Goal: Find specific page/section: Find specific page/section

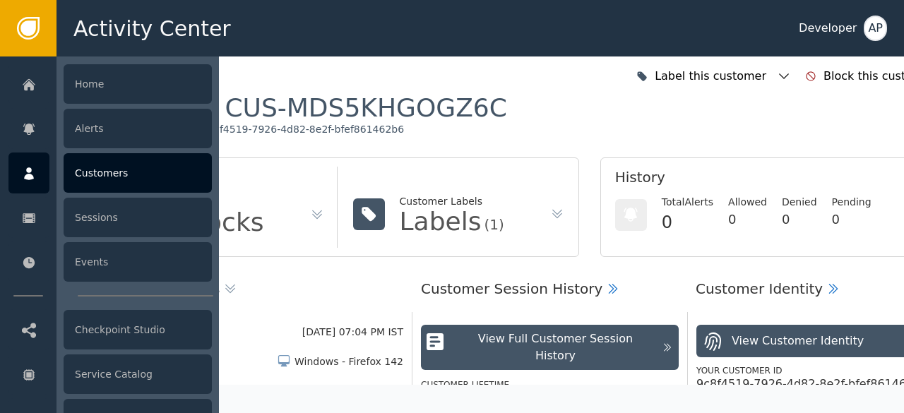
click at [89, 169] on div "Customers" at bounding box center [138, 173] width 148 height 40
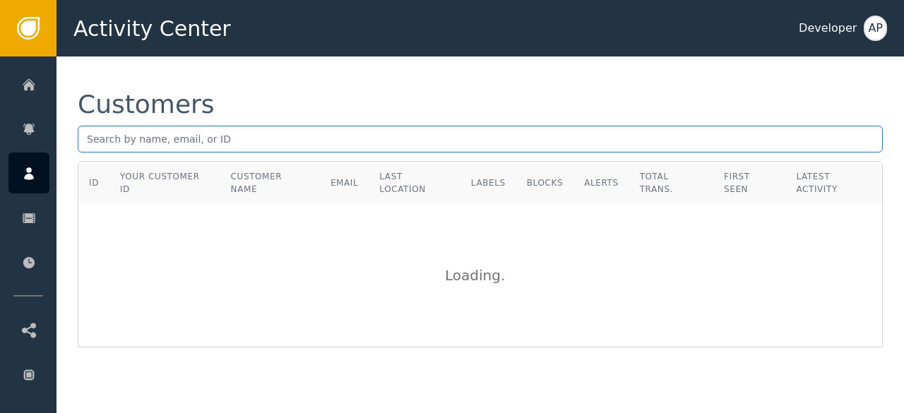
click at [109, 133] on input "text" at bounding box center [480, 139] width 805 height 27
paste input "[EMAIL_ADDRESS][DOMAIN_NAME]"
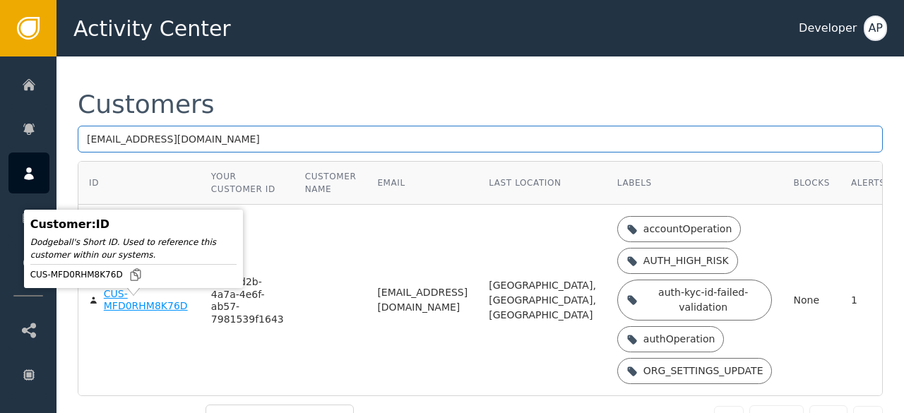
type input "[EMAIL_ADDRESS][DOMAIN_NAME]"
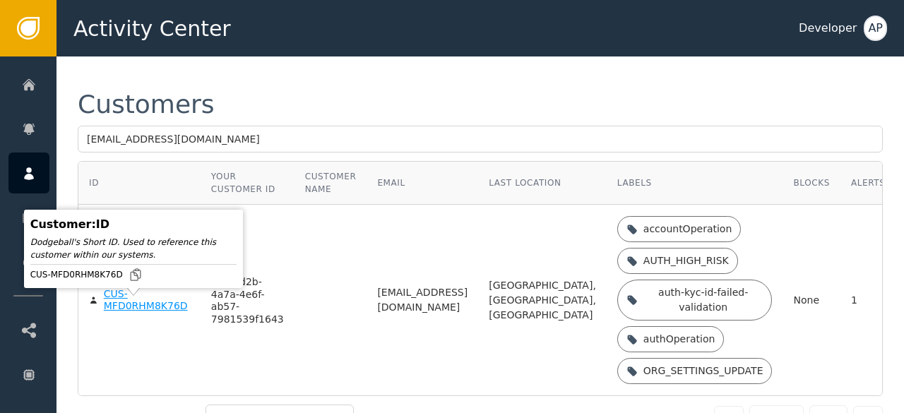
click at [128, 313] on div "CUS-MFD0RHM8K76D" at bounding box center [147, 300] width 86 height 25
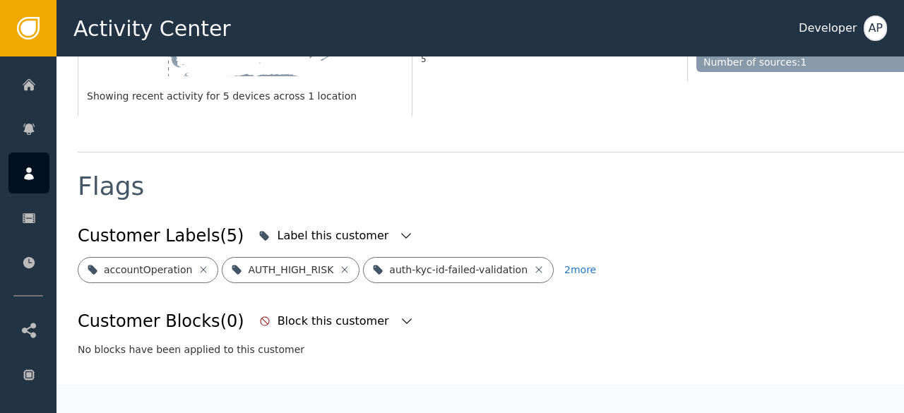
scroll to position [485, 0]
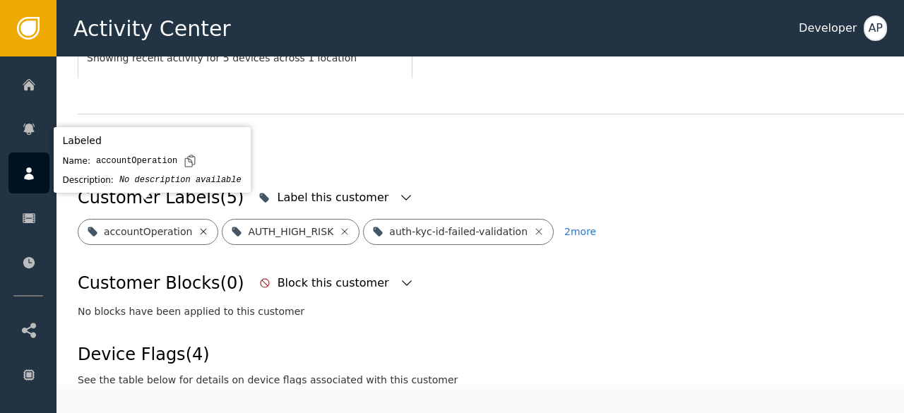
click at [200, 228] on icon at bounding box center [203, 231] width 6 height 6
click at [195, 226] on icon at bounding box center [200, 231] width 11 height 11
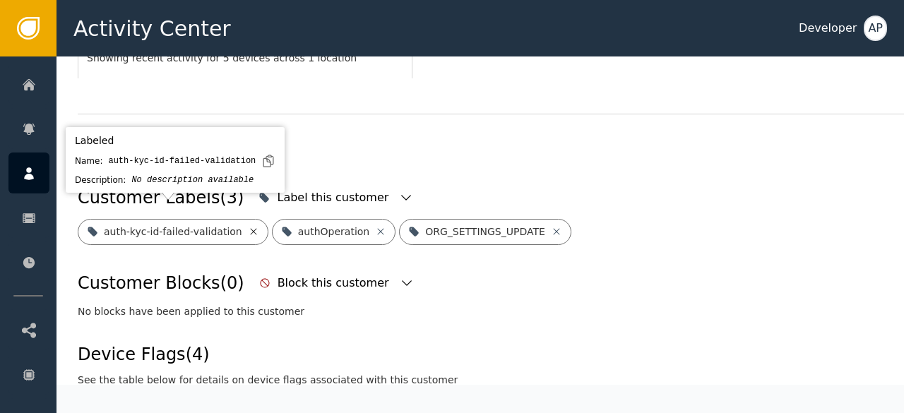
click at [248, 226] on icon at bounding box center [253, 231] width 11 height 11
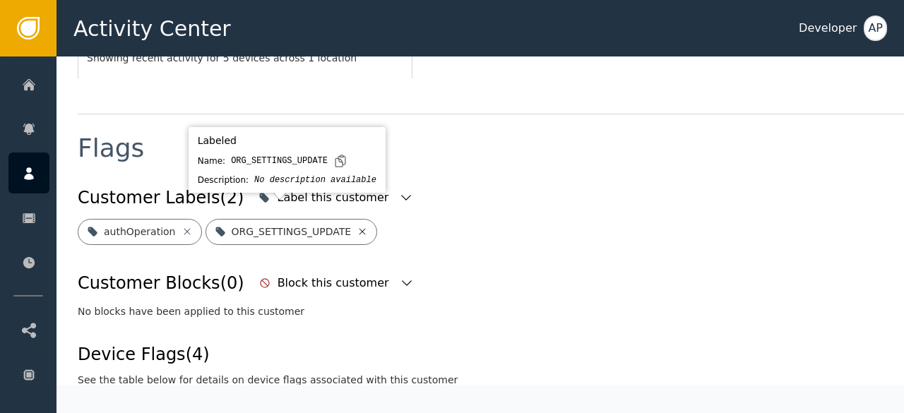
click at [356, 226] on icon at bounding box center [361, 231] width 11 height 11
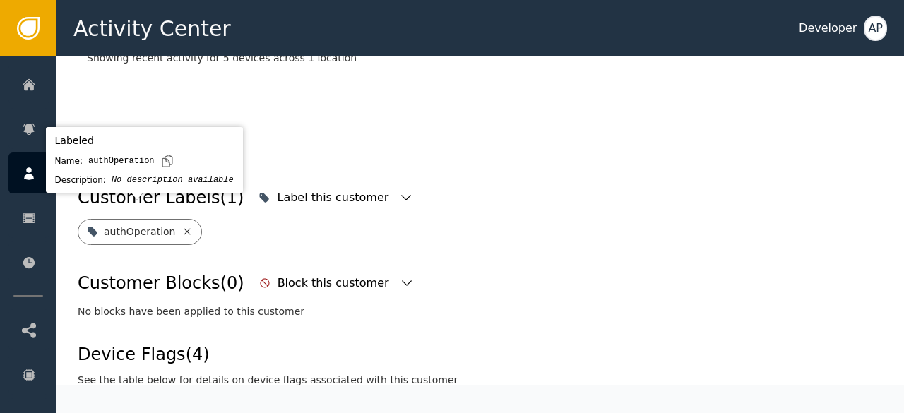
click at [181, 226] on icon at bounding box center [186, 231] width 11 height 11
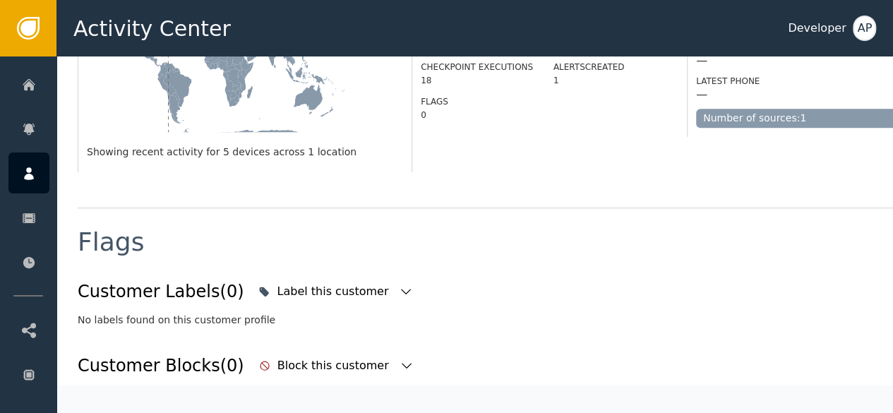
scroll to position [391, 0]
